Goal: Transaction & Acquisition: Purchase product/service

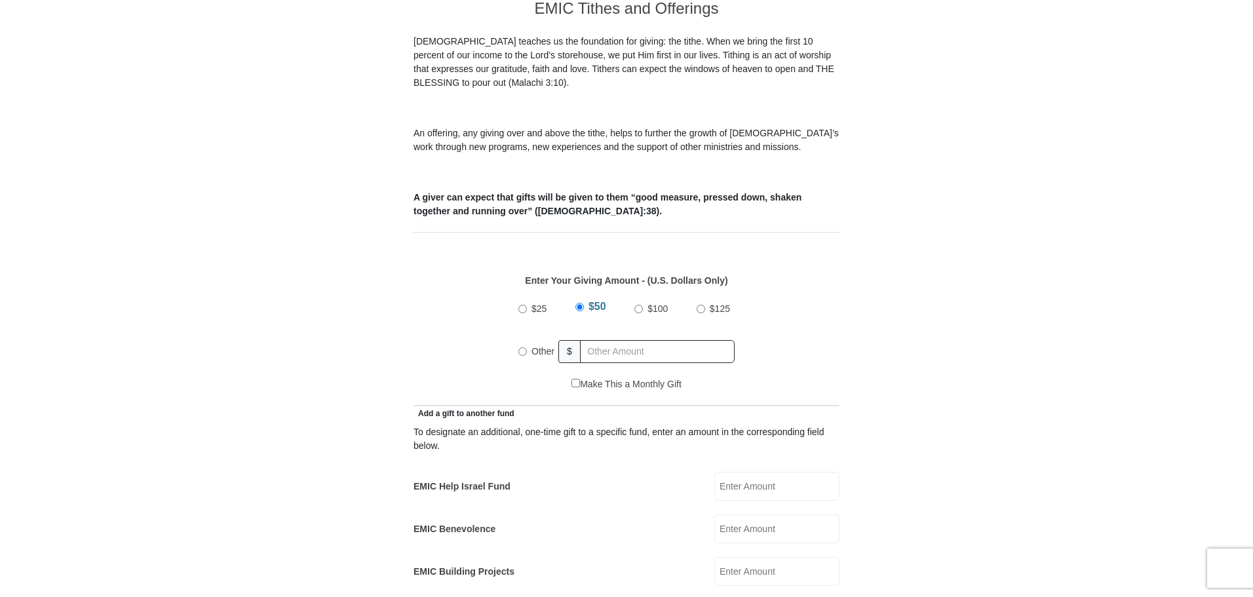
scroll to position [393, 0]
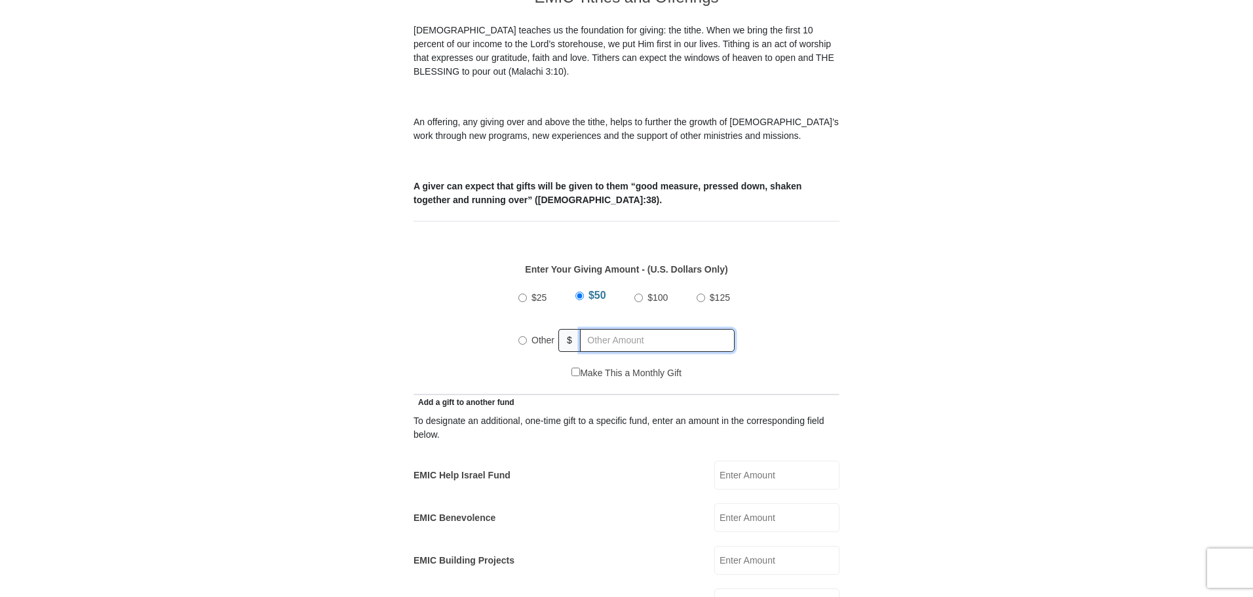
radio input "true"
click at [659, 329] on input "text" at bounding box center [660, 340] width 150 height 23
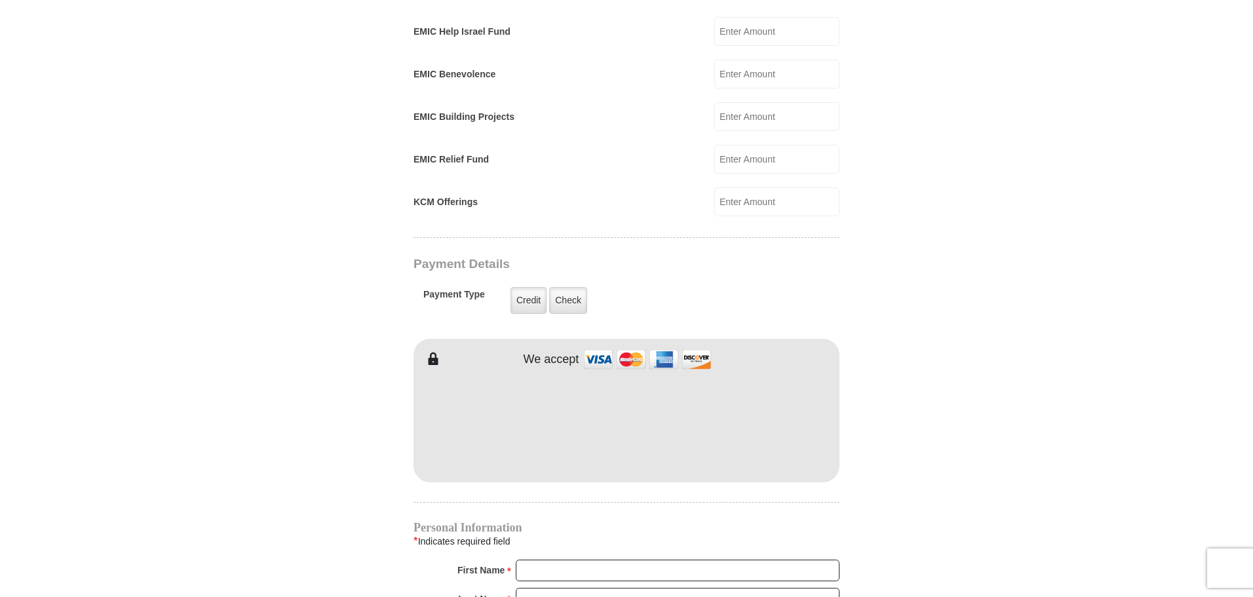
scroll to position [852, 0]
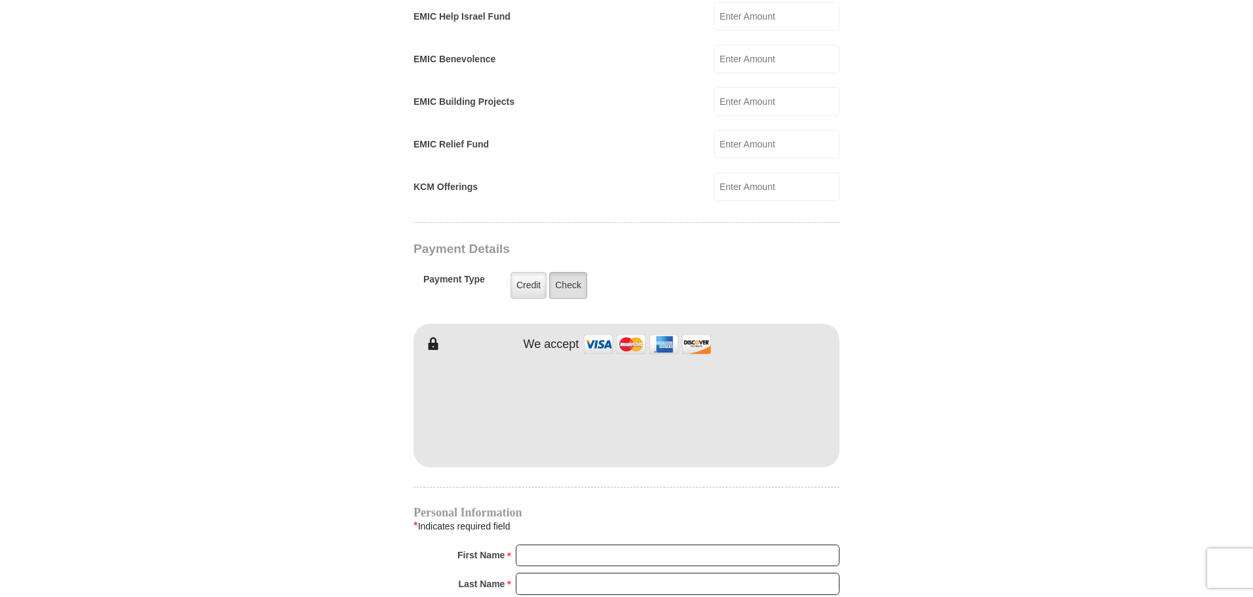
type input "140.00"
click at [571, 272] on label "Check" at bounding box center [568, 285] width 38 height 27
click at [0, 0] on input "Check" at bounding box center [0, 0] width 0 height 0
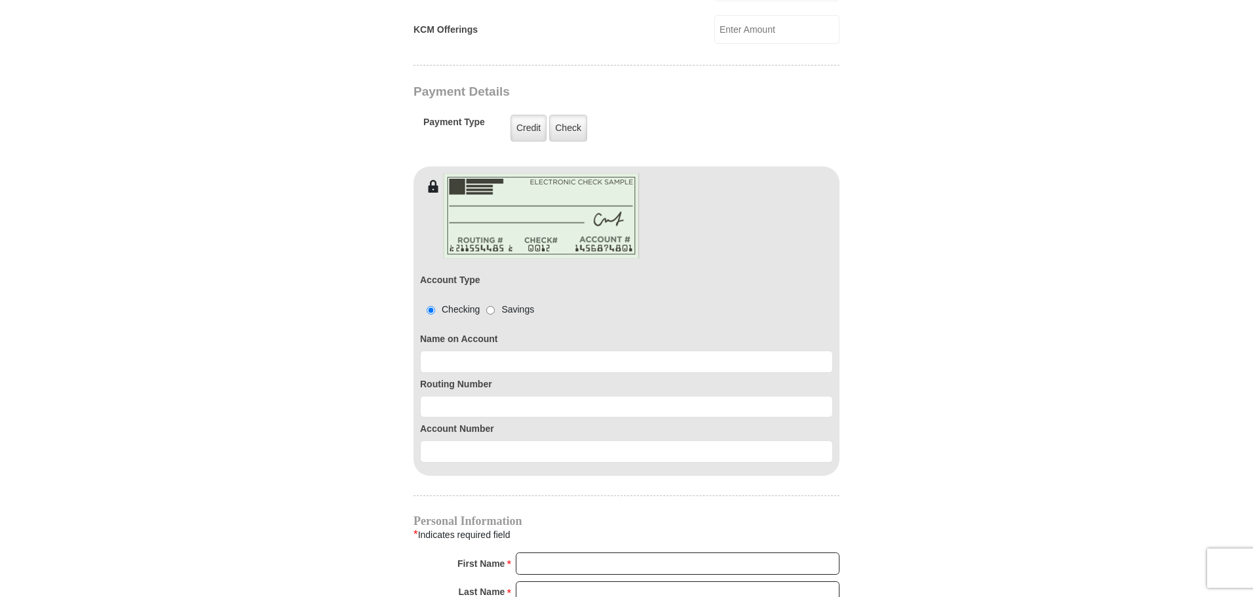
scroll to position [1049, 0]
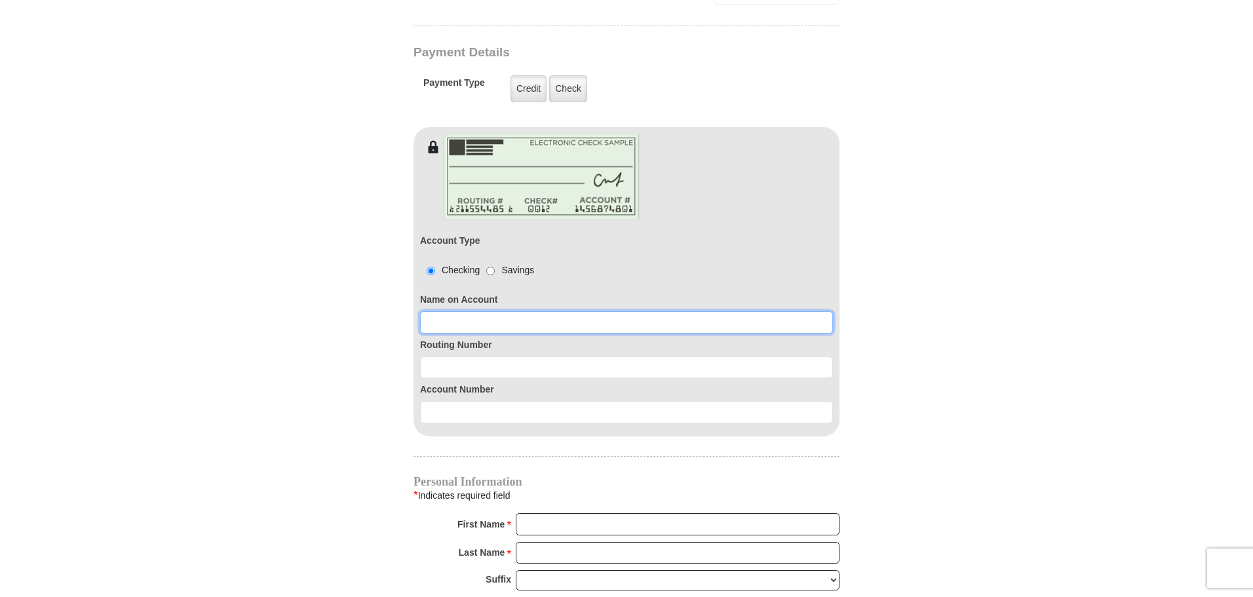
click at [555, 311] on input at bounding box center [626, 322] width 413 height 22
type input "j"
type input "Robert Fenchak"
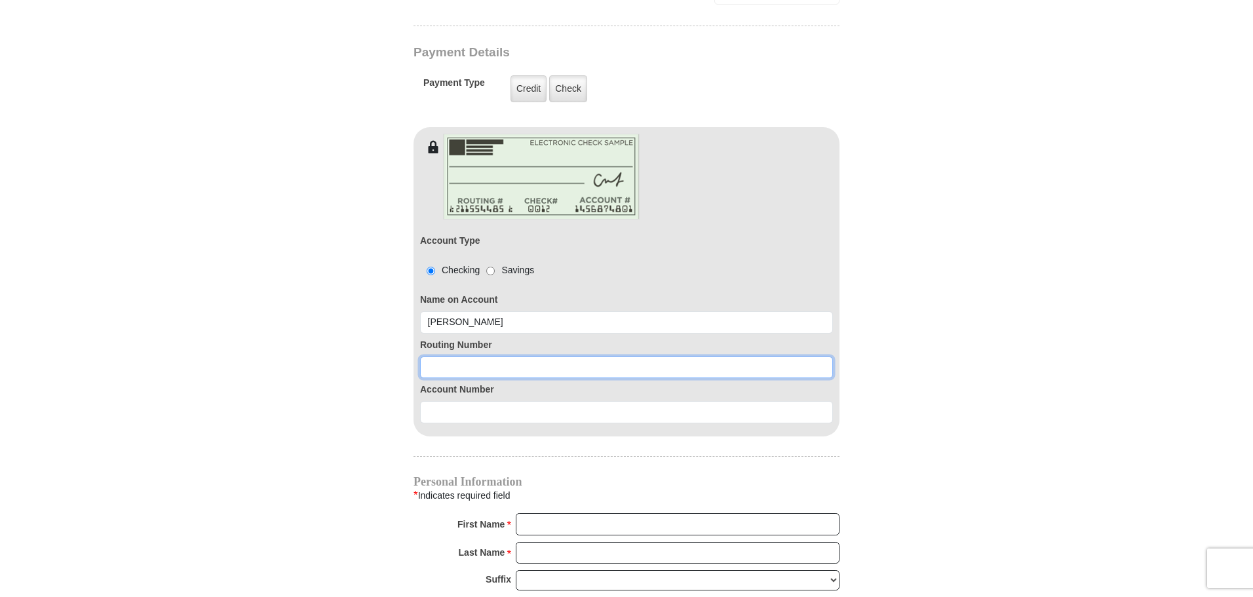
click at [545, 357] on input at bounding box center [626, 368] width 413 height 22
paste input "122100024"
type input "122100024"
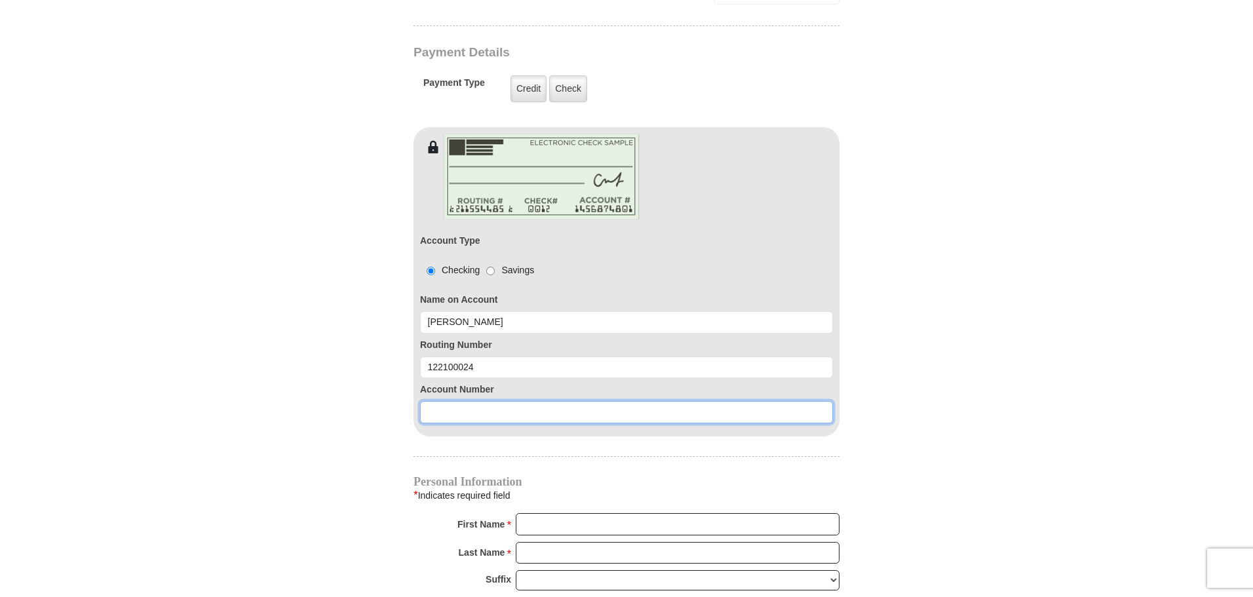
click at [465, 401] on input at bounding box center [626, 412] width 413 height 22
paste input "613023071"
type input "613023071"
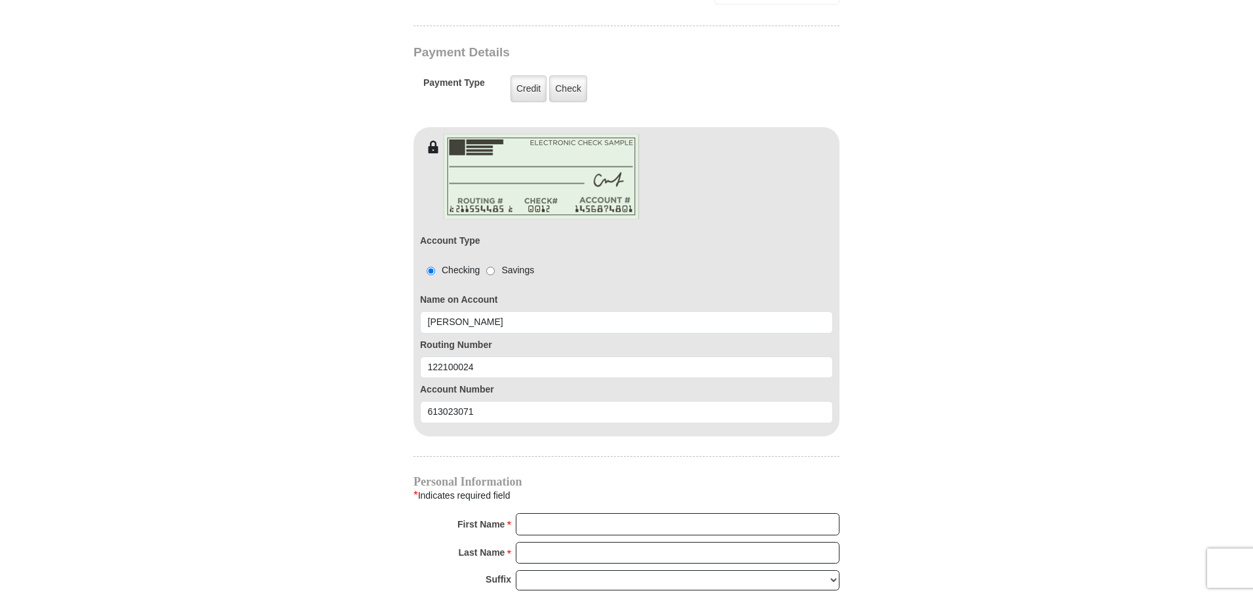
click at [907, 457] on form "Eagle Mountain International Church Online Giving Because of gifts like yours, …" at bounding box center [626, 45] width 747 height 2082
click at [651, 513] on input "First Name *" at bounding box center [678, 524] width 324 height 22
click at [651, 513] on input "Robert Fenchak" at bounding box center [678, 524] width 324 height 22
type input "Robert"
type input "Fenchak"
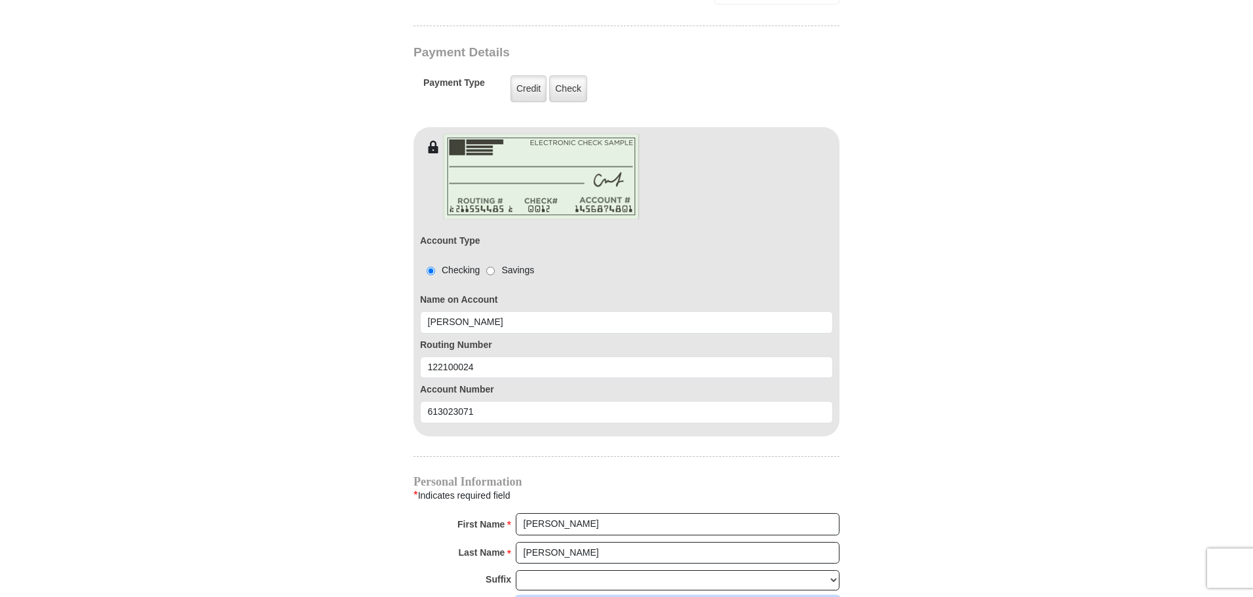
scroll to position [1049, 0]
type input "afenchak@yahoo.com"
click at [876, 522] on form "Eagle Mountain International Church Online Giving Because of gifts like yours, …" at bounding box center [626, 44] width 747 height 2082
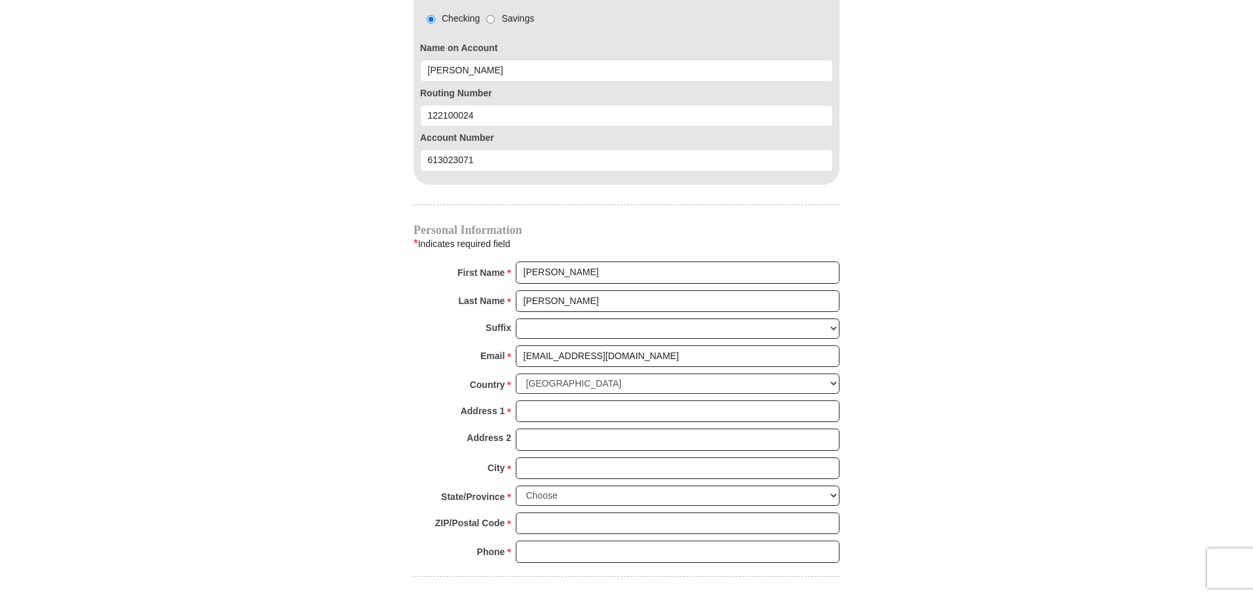
scroll to position [1311, 0]
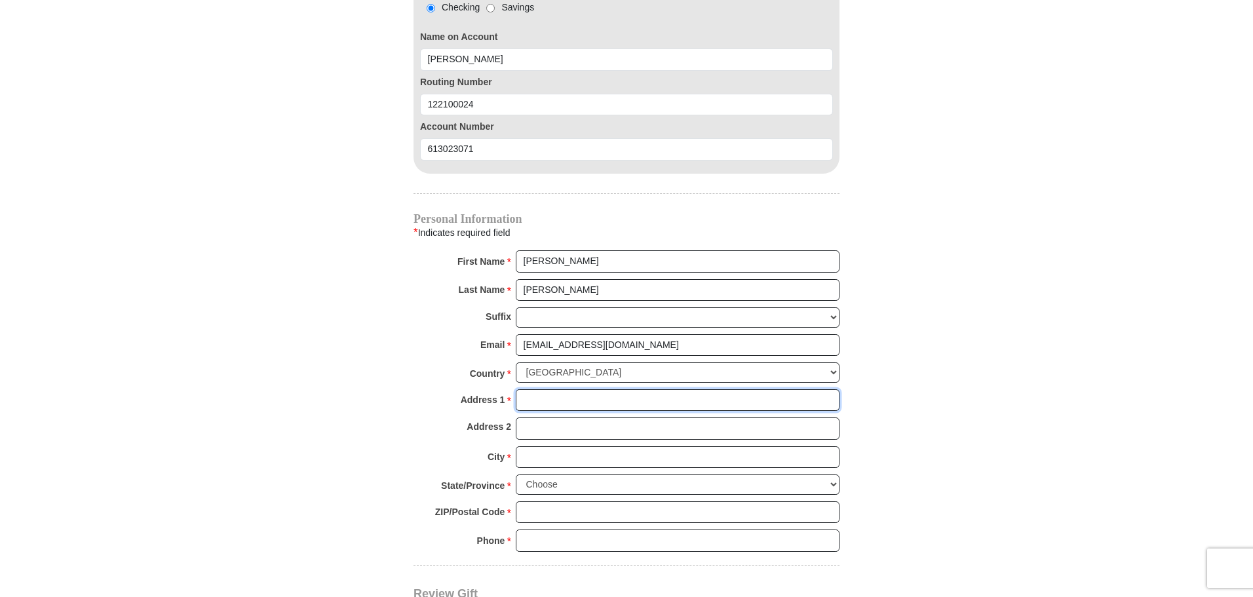
click at [548, 389] on input "Address 1 *" at bounding box center [678, 400] width 324 height 22
type input "3030 W Trapanotto Rd"
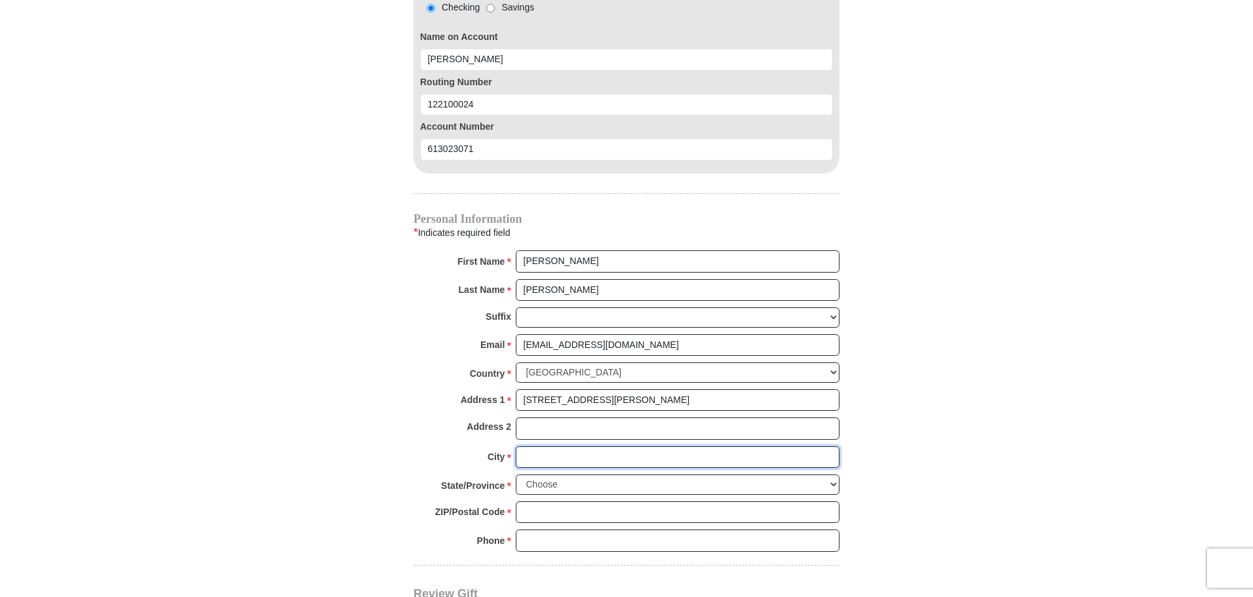
type input "PHOENIX"
select select "AZ"
type input "85086"
type input "6025492065"
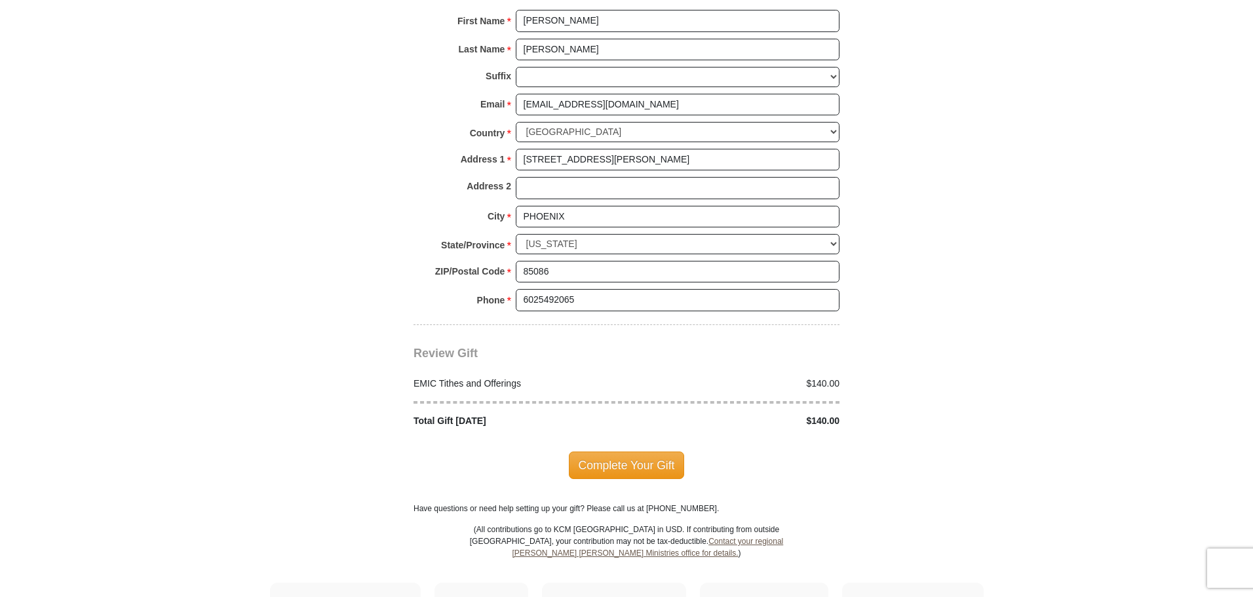
scroll to position [1574, 0]
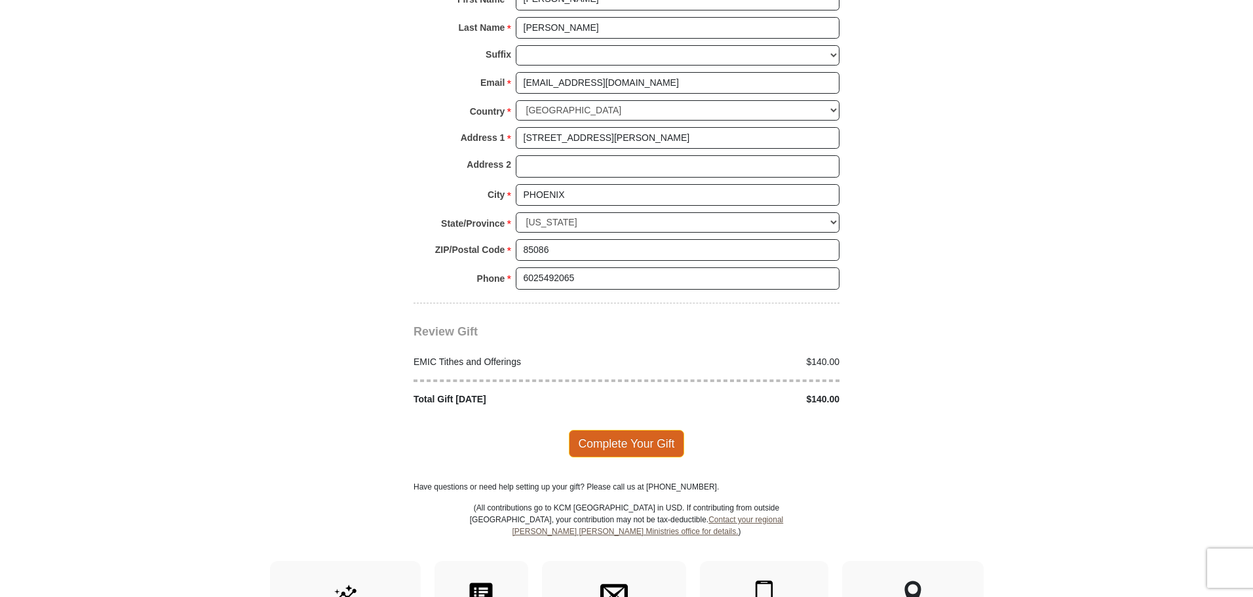
click at [642, 430] on span "Complete Your Gift" at bounding box center [627, 444] width 116 height 28
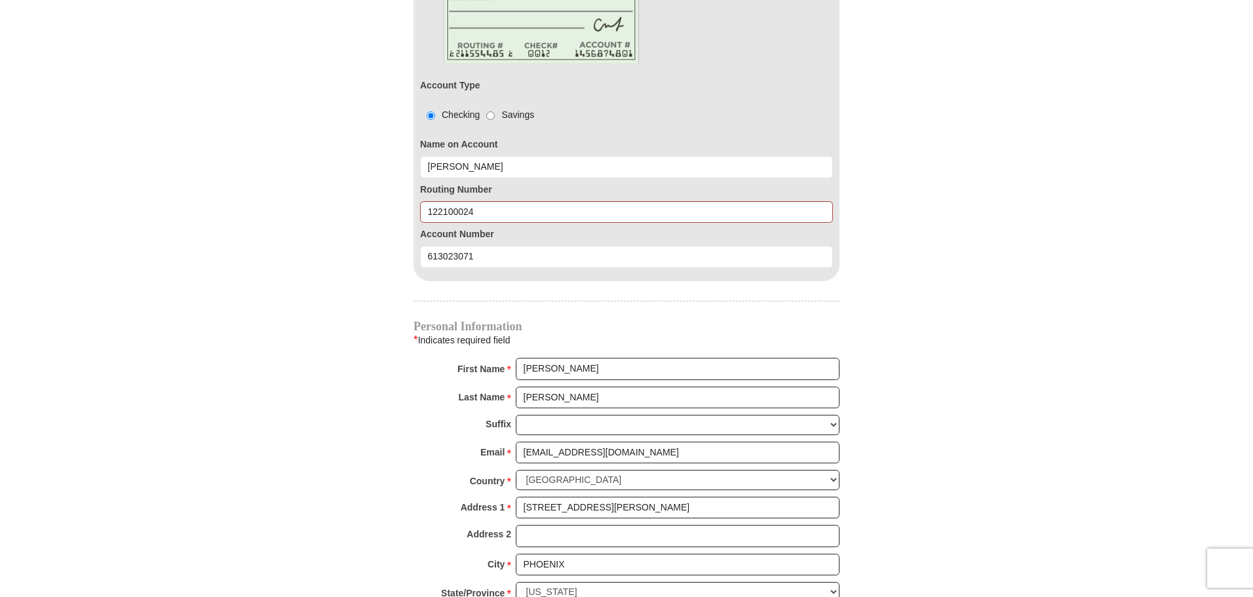
scroll to position [1137, 0]
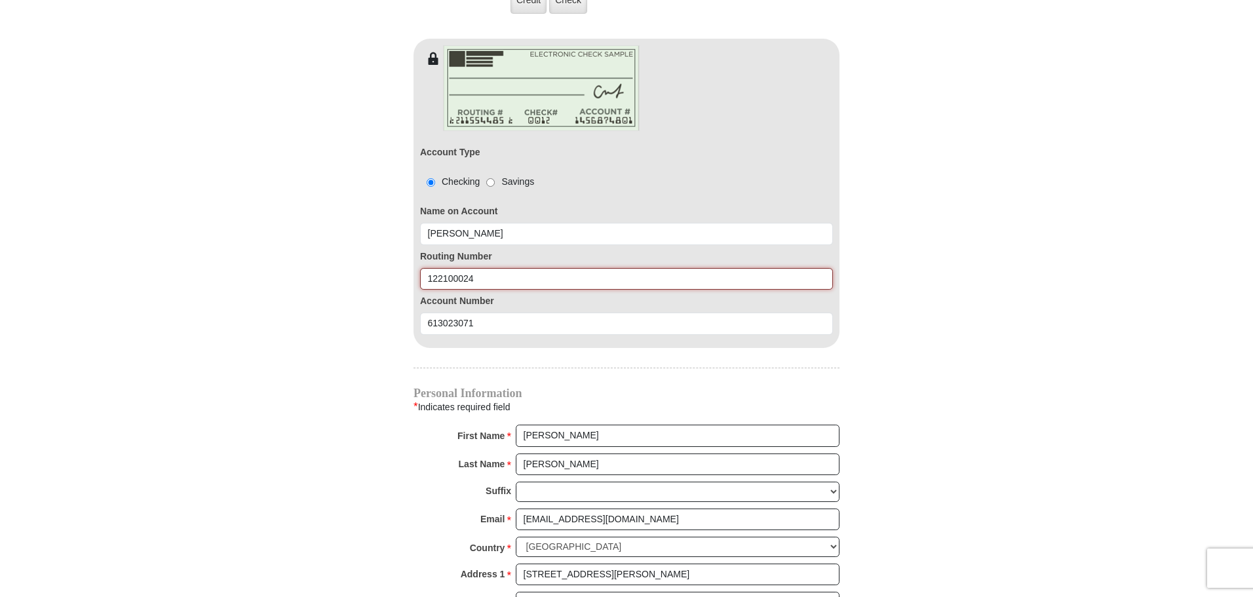
click at [509, 268] on input "122100024" at bounding box center [626, 279] width 413 height 22
type input "1"
type input "122100024"
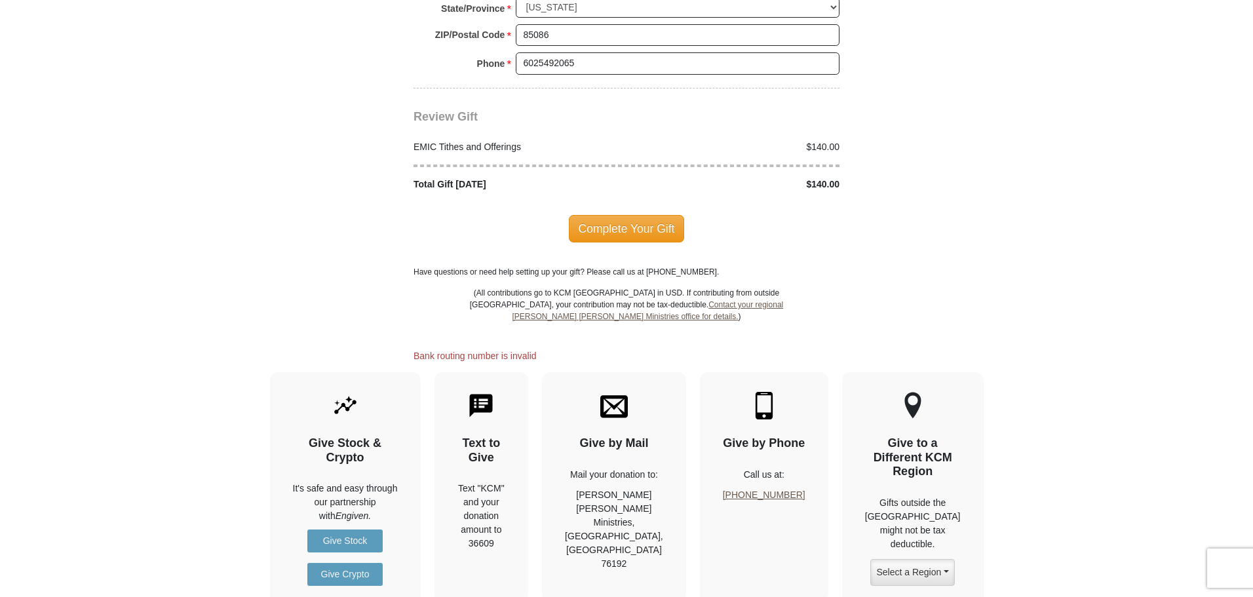
scroll to position [1793, 0]
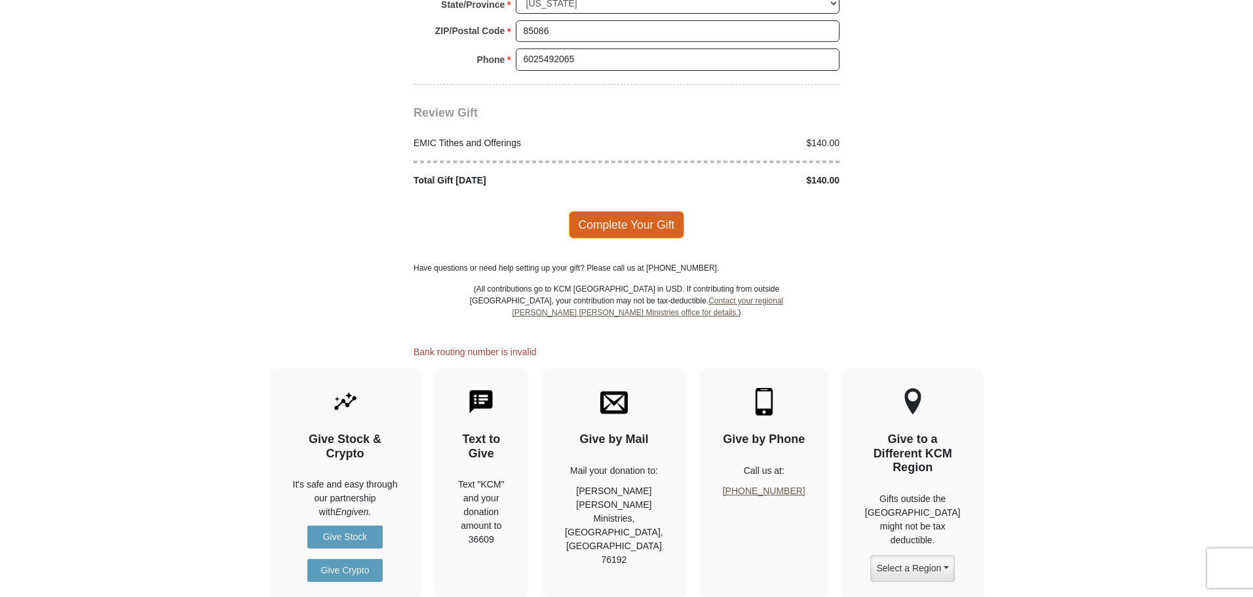
click at [638, 211] on span "Complete Your Gift" at bounding box center [627, 225] width 116 height 28
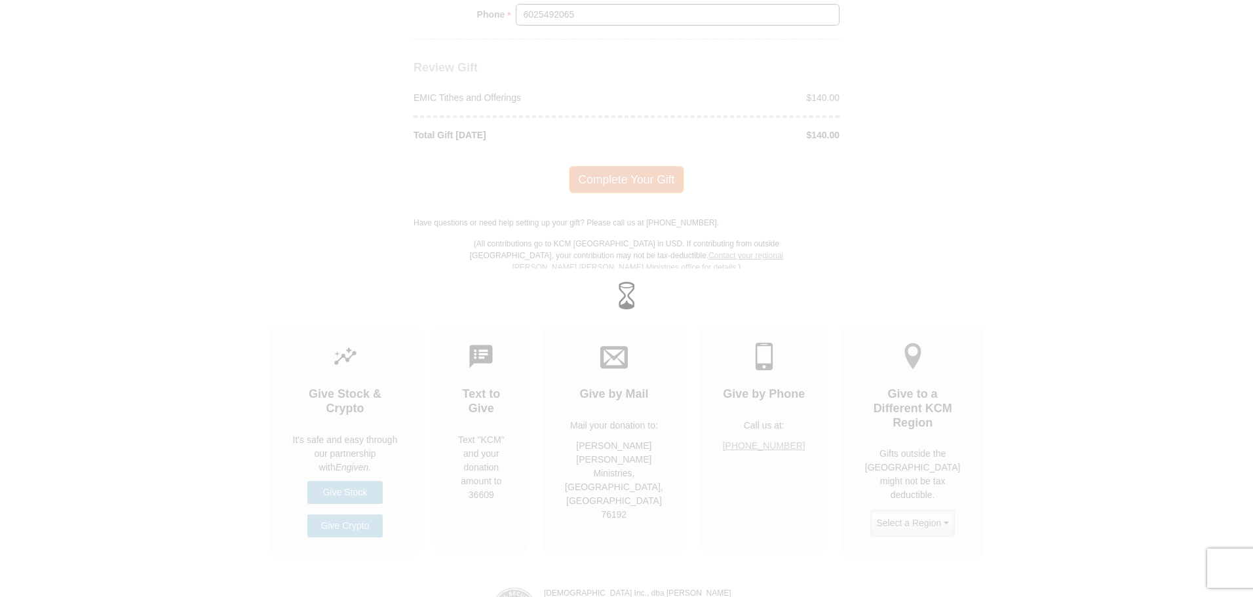
scroll to position [1748, 0]
